Goal: Task Accomplishment & Management: Manage account settings

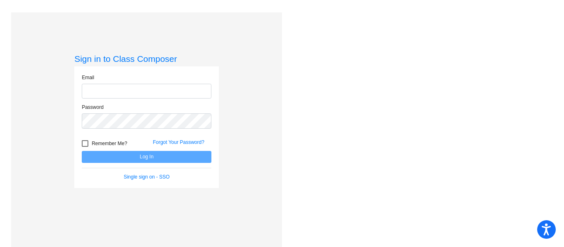
type input "[PERSON_NAME][EMAIL_ADDRESS][PERSON_NAME][DOMAIN_NAME]"
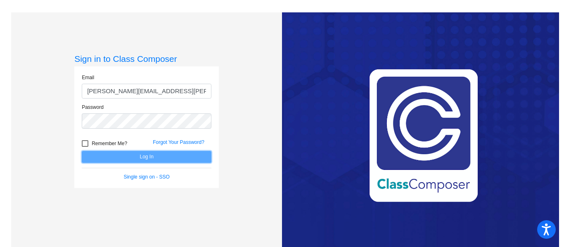
click at [139, 158] on button "Log In" at bounding box center [147, 157] width 130 height 12
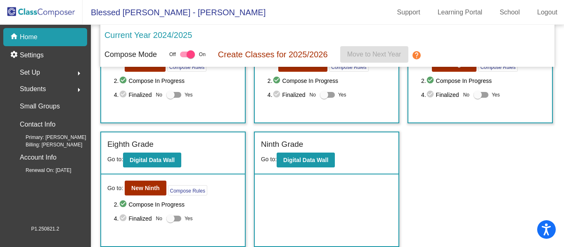
scroll to position [230, 0]
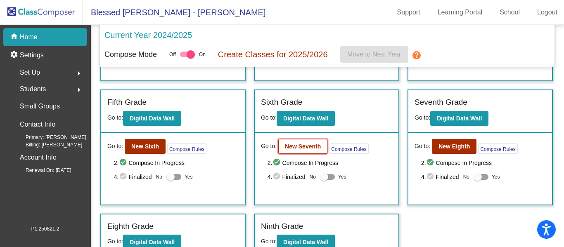
click at [308, 147] on b "New Seventh" at bounding box center [303, 146] width 36 height 7
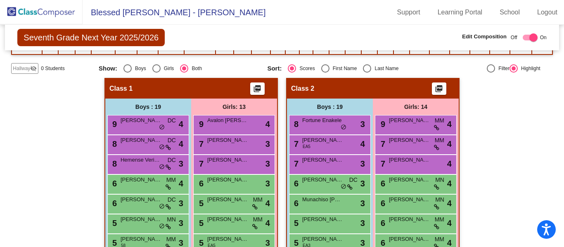
scroll to position [124, 0]
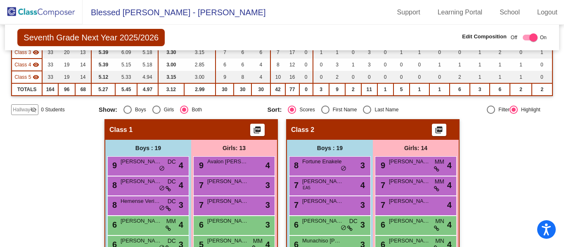
click at [255, 130] on mat-icon "picture_as_pdf" at bounding box center [257, 132] width 10 height 12
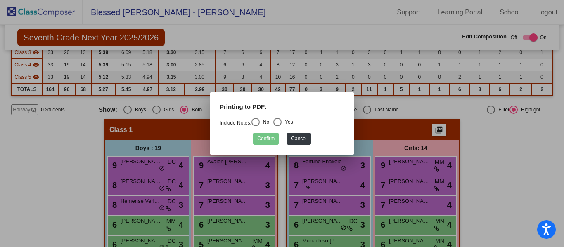
click at [257, 124] on div "Select an option" at bounding box center [255, 122] width 8 height 8
click at [256, 126] on input "No" at bounding box center [255, 126] width 0 height 0
radio input "true"
click at [265, 139] on button "Confirm" at bounding box center [266, 139] width 26 height 12
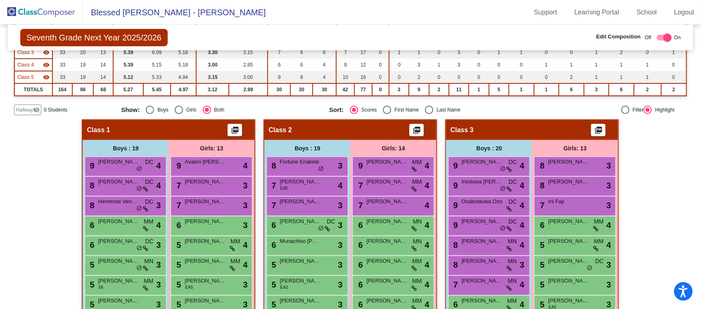
drag, startPoint x: 543, startPoint y: 3, endPoint x: 370, endPoint y: 29, distance: 175.0
click at [370, 29] on div "Seventh Grade Next Year 2025/2026 Edit Composition Off On Incoming Digital Data…" at bounding box center [350, 38] width 685 height 26
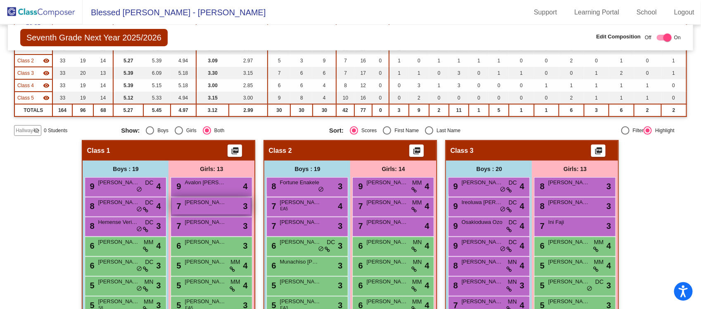
scroll to position [155, 0]
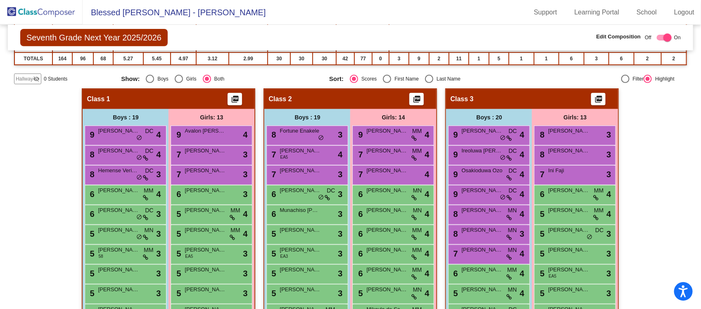
click at [60, 11] on img at bounding box center [41, 12] width 83 height 24
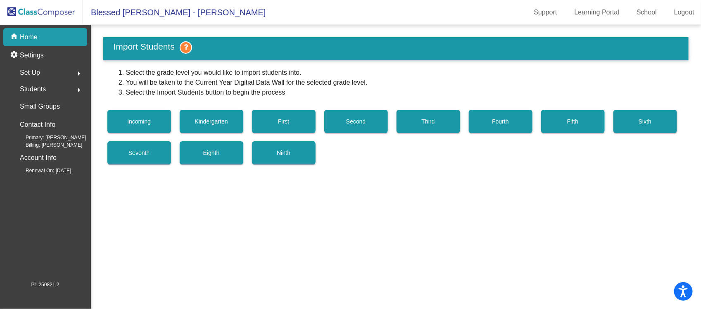
click at [38, 73] on span "Set Up" at bounding box center [30, 73] width 20 height 12
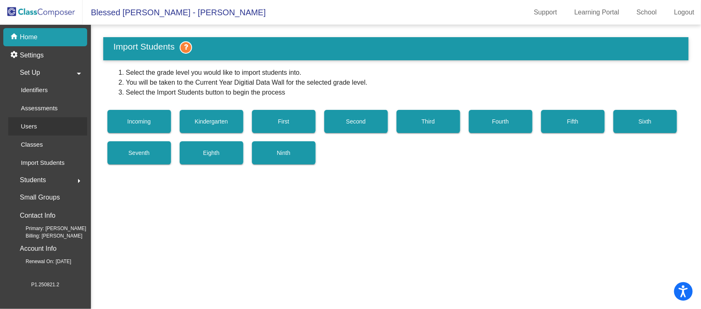
click at [34, 124] on p "Users" at bounding box center [29, 126] width 16 height 10
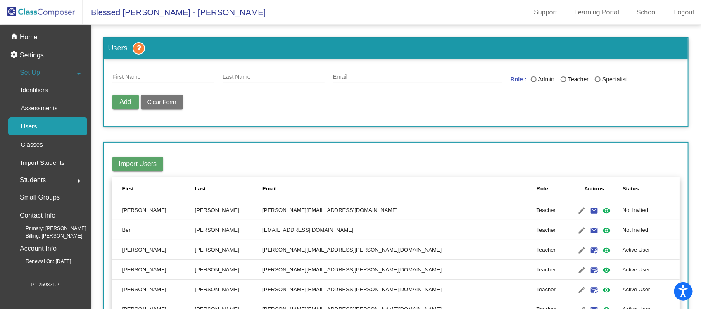
click at [133, 77] on input "First Name" at bounding box center [163, 77] width 102 height 7
type input "Rosa"
type input "Mele"
click at [348, 72] on div "Email" at bounding box center [417, 75] width 169 height 16
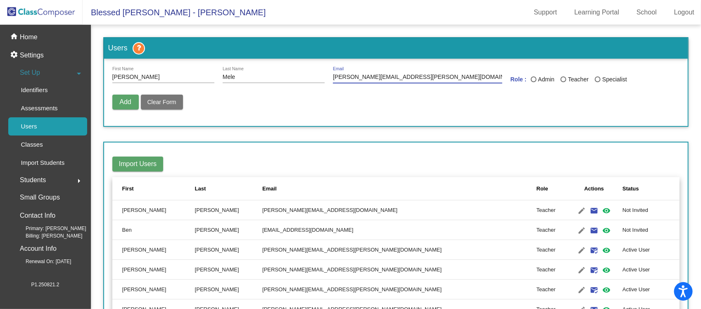
type input "Rosa.mele@cssd.ab.ca"
click at [118, 104] on button "Add" at bounding box center [125, 102] width 26 height 15
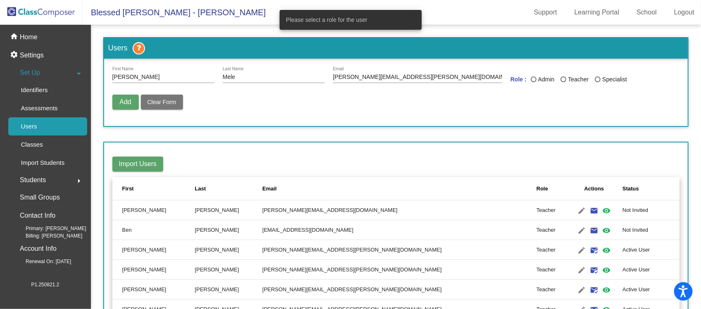
click at [531, 77] on div "Last Name" at bounding box center [534, 79] width 6 height 6
click at [533, 82] on input "Admin" at bounding box center [533, 82] width 0 height 0
radio input "true"
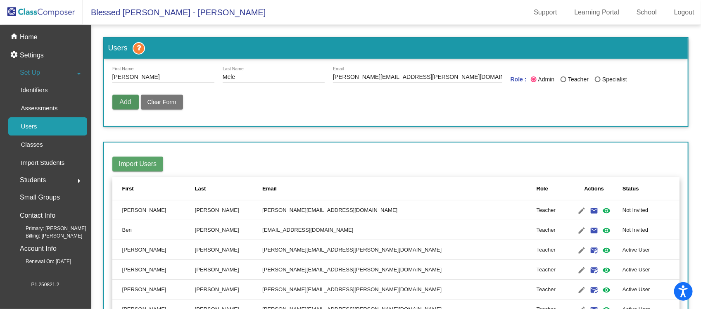
click at [123, 106] on button "Add" at bounding box center [125, 102] width 26 height 15
radio input "false"
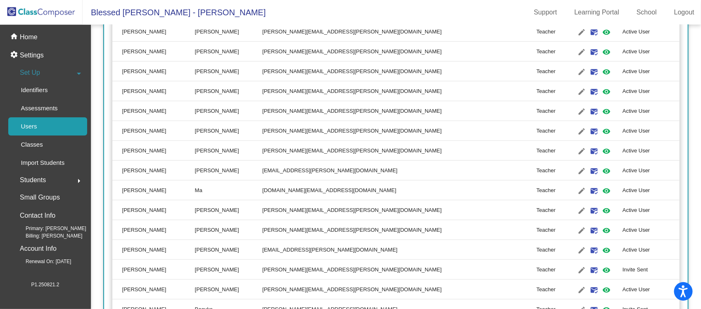
scroll to position [123, 0]
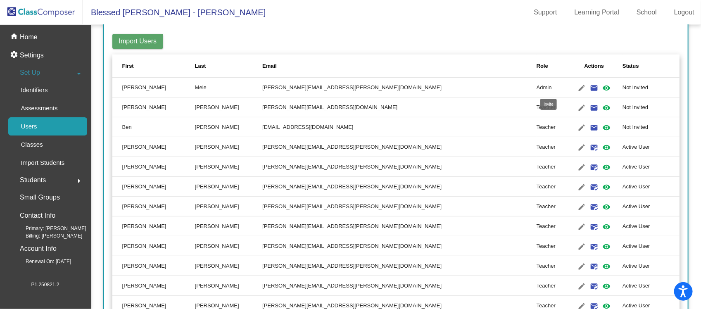
click at [589, 85] on mat-icon "email" at bounding box center [594, 88] width 10 height 10
